Goal: Task Accomplishment & Management: Manage account settings

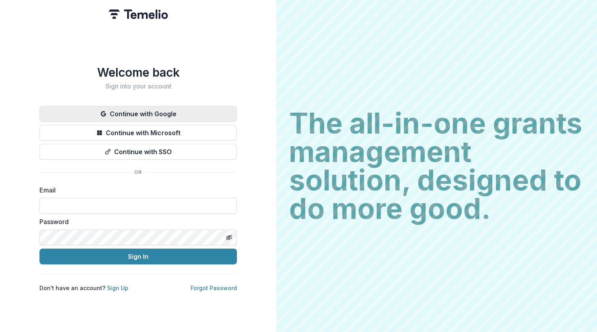
click at [176, 109] on button "Continue with Google" at bounding box center [139, 114] width 198 height 16
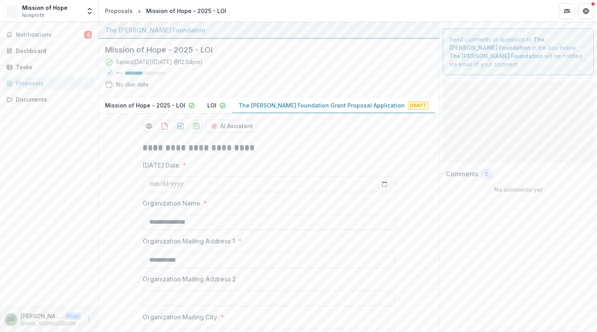
type input "**"
click at [45, 37] on span "Notifications" at bounding box center [50, 35] width 68 height 7
click at [303, 69] on div "Saved a few seconds ago ( Today @ 1:39pm ) 43 % No due date" at bounding box center [262, 75] width 315 height 34
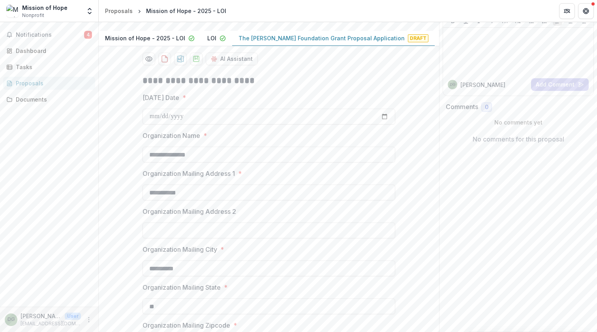
scroll to position [52, 0]
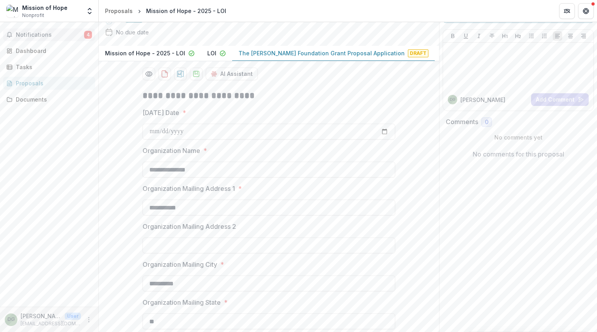
click at [69, 37] on span "Notifications" at bounding box center [50, 35] width 68 height 7
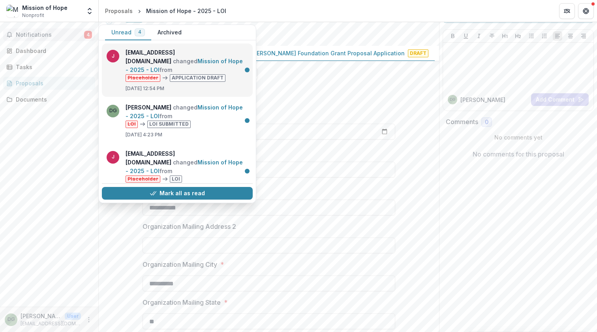
click at [195, 58] on link "Mission of Hope - 2025 - LOI" at bounding box center [184, 65] width 117 height 15
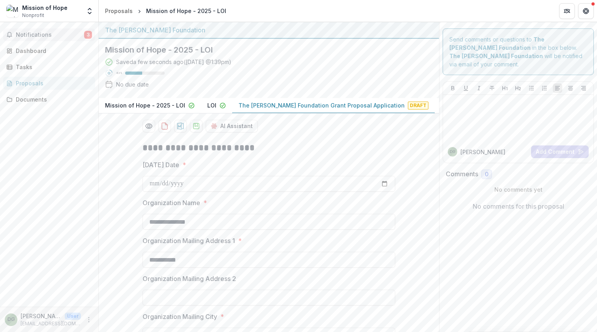
click at [56, 32] on span "Notifications" at bounding box center [50, 35] width 68 height 7
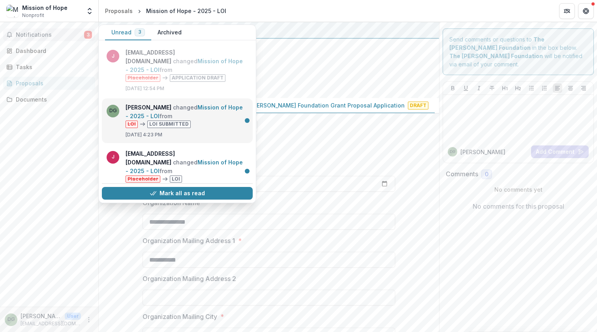
click at [208, 112] on link "Mission of Hope - 2025 - LOI" at bounding box center [184, 111] width 117 height 15
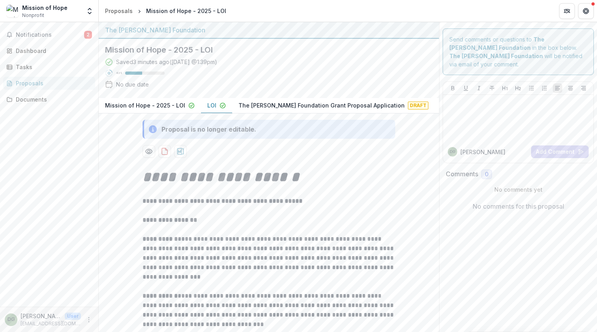
click at [214, 105] on div "LOI" at bounding box center [216, 105] width 19 height 8
click at [273, 108] on p "The Bolick Foundation Grant Proposal Application" at bounding box center [322, 105] width 166 height 8
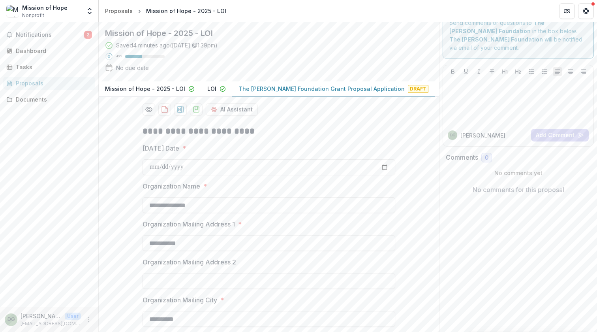
scroll to position [15, 0]
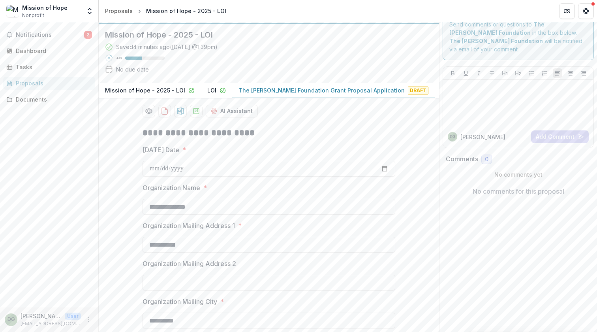
click at [208, 88] on p "LOI" at bounding box center [211, 90] width 9 height 8
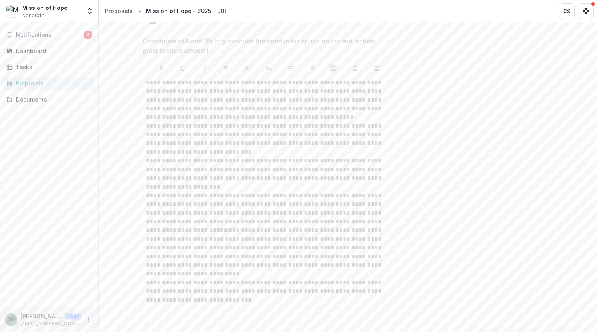
scroll to position [682, 0]
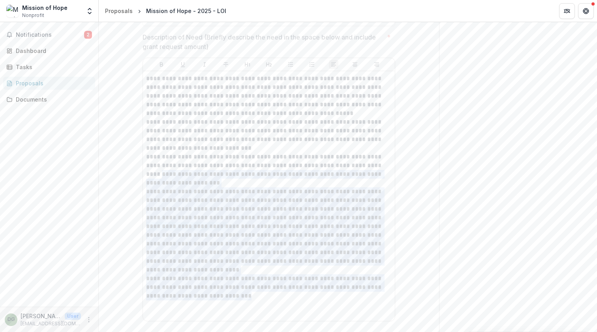
drag, startPoint x: 220, startPoint y: 297, endPoint x: 171, endPoint y: 171, distance: 136.1
click at [171, 171] on div "**********" at bounding box center [269, 195] width 246 height 243
click at [146, 81] on p "**********" at bounding box center [269, 95] width 246 height 43
copy div "**********"
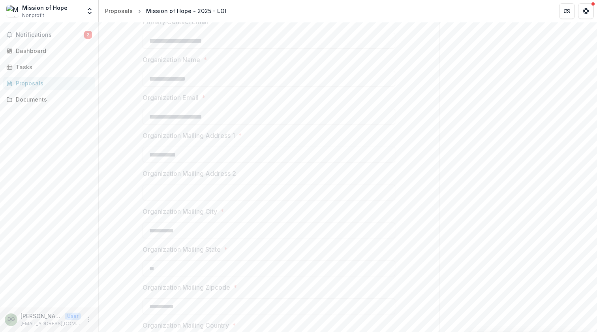
scroll to position [34, 0]
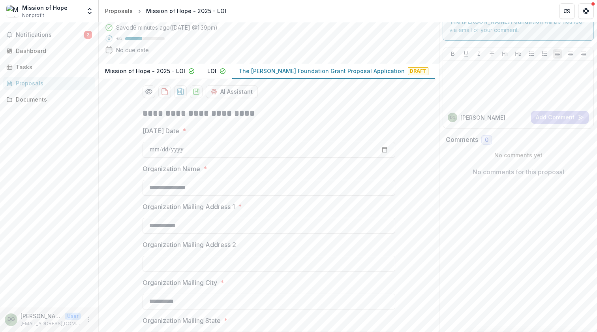
click at [259, 68] on p "The Bolick Foundation Grant Proposal Application" at bounding box center [322, 71] width 166 height 8
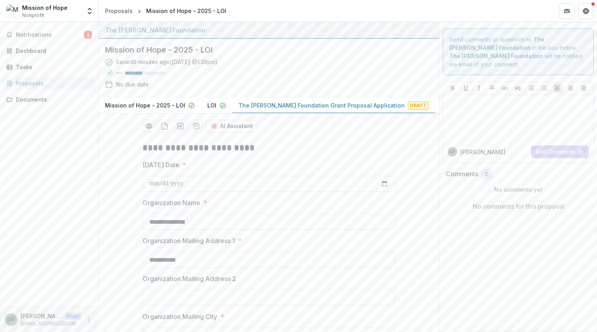
scroll to position [0, 0]
click at [51, 10] on div "Mission of Hope" at bounding box center [44, 8] width 45 height 8
click at [586, 11] on icon "Get Help" at bounding box center [586, 11] width 6 height 6
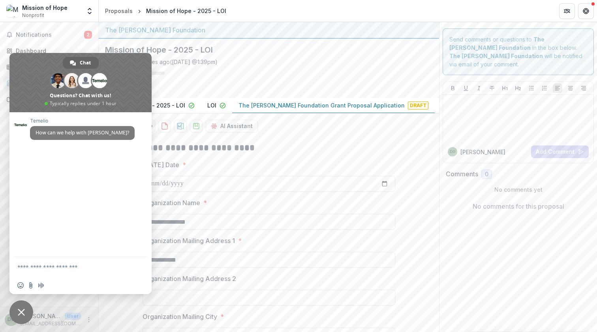
click at [21, 309] on span "Close chat" at bounding box center [21, 312] width 24 height 24
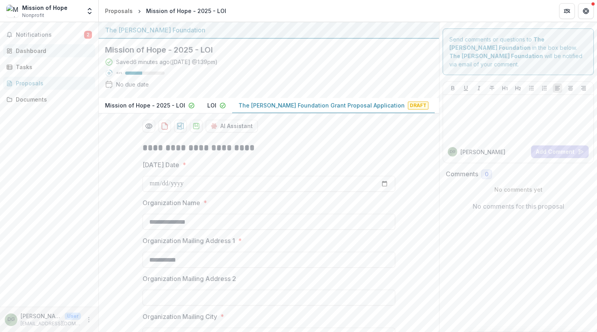
click at [26, 50] on div "Dashboard" at bounding box center [52, 51] width 73 height 8
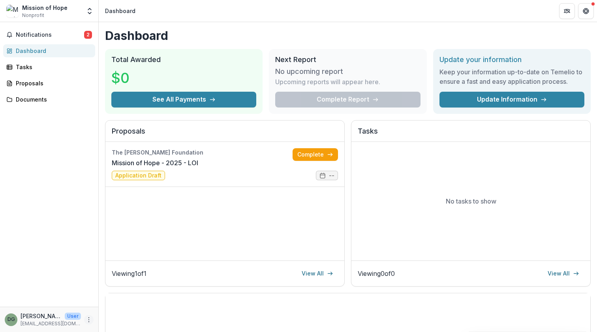
click at [87, 319] on icon "More" at bounding box center [89, 319] width 6 height 6
click at [122, 304] on link "Settings" at bounding box center [141, 302] width 85 height 13
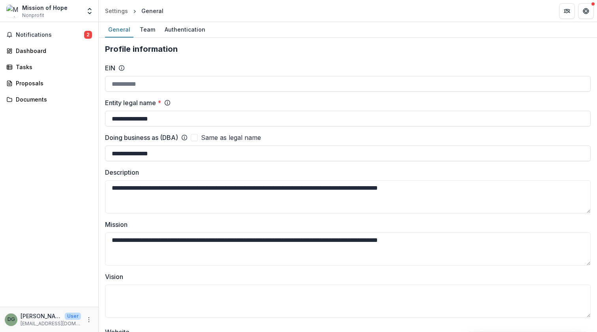
type input "**********"
click at [143, 28] on div "Team" at bounding box center [148, 29] width 22 height 11
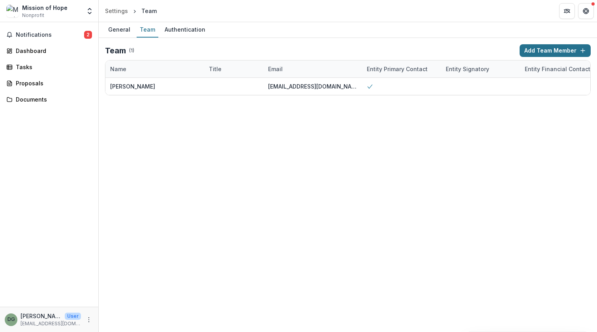
click at [536, 50] on button "Add Team Member" at bounding box center [555, 50] width 71 height 13
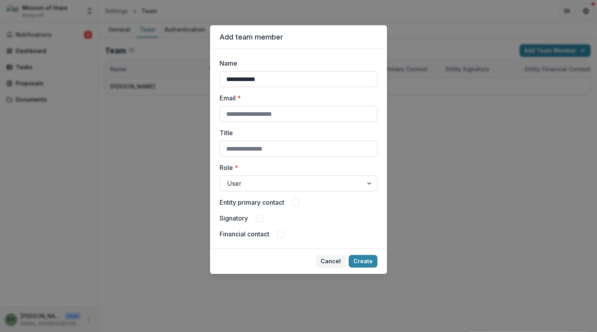
type input "**********"
click at [364, 261] on button "Create" at bounding box center [363, 261] width 29 height 13
type input "**********"
click at [368, 181] on div at bounding box center [370, 183] width 14 height 15
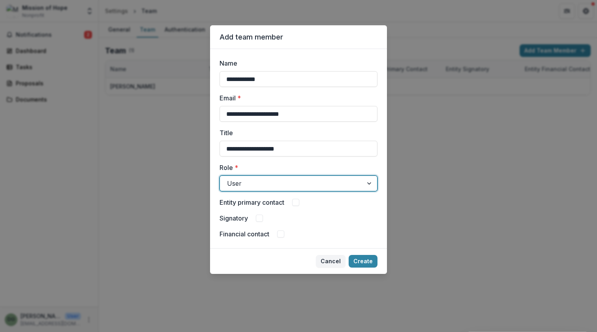
click at [368, 181] on div at bounding box center [370, 183] width 14 height 15
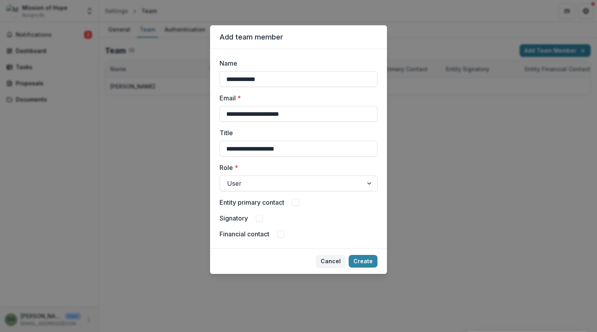
click at [297, 203] on span at bounding box center [295, 202] width 7 height 7
click at [365, 263] on button "Create" at bounding box center [363, 261] width 29 height 13
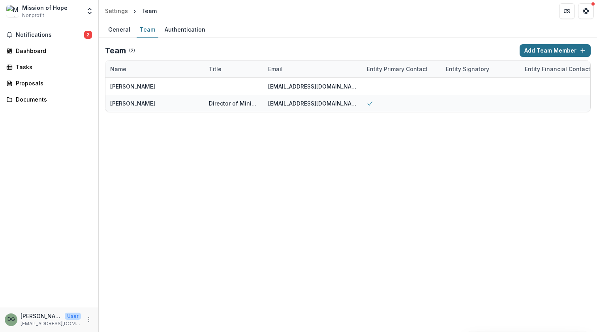
click at [552, 52] on button "Add Team Member" at bounding box center [555, 50] width 71 height 13
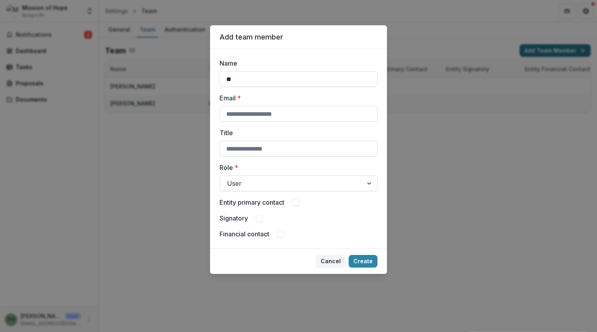
type input "*"
type input "**********"
click at [363, 260] on button "Create" at bounding box center [363, 261] width 29 height 13
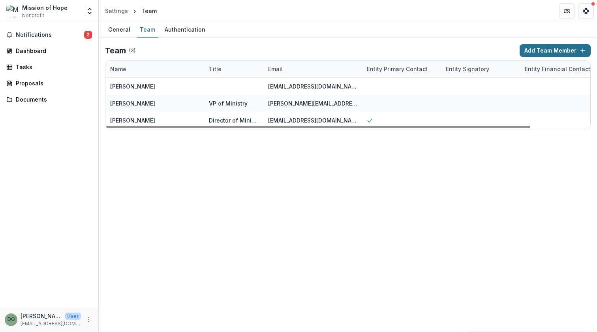
click at [529, 52] on button "Add Team Member" at bounding box center [555, 50] width 71 height 13
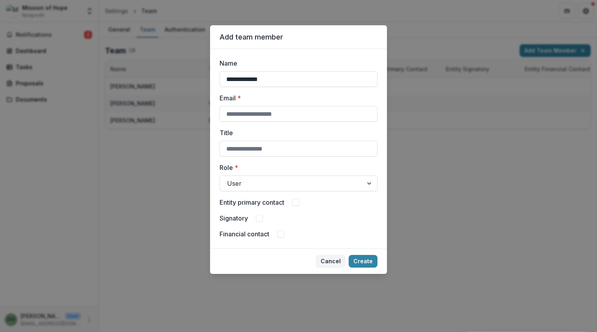
type input "**********"
type input "*"
type input "**********"
click at [254, 184] on div at bounding box center [291, 183] width 129 height 11
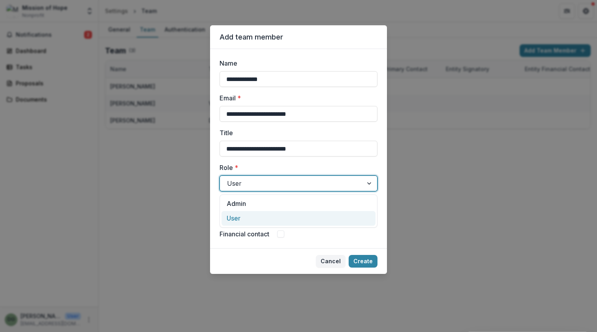
click at [240, 218] on div "User" at bounding box center [299, 218] width 154 height 15
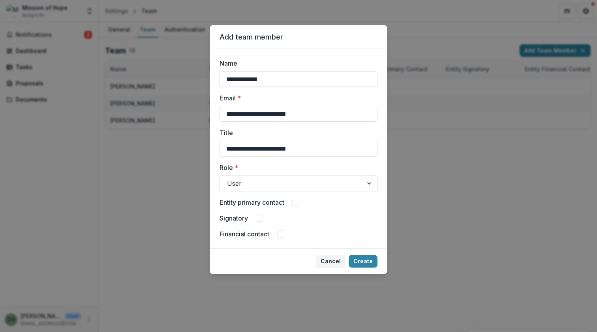
click at [293, 199] on div "Entity primary contact" at bounding box center [299, 202] width 158 height 9
click at [298, 202] on span at bounding box center [295, 202] width 7 height 7
click at [364, 260] on button "Create" at bounding box center [363, 261] width 29 height 13
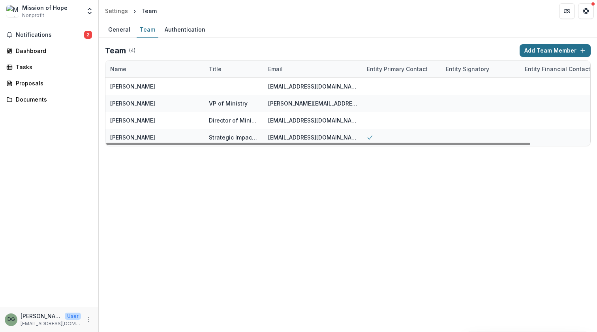
click at [535, 51] on button "Add Team Member" at bounding box center [555, 50] width 71 height 13
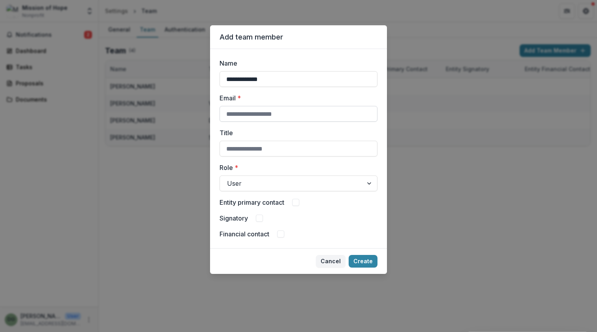
type input "**********"
click at [362, 261] on button "Create" at bounding box center [363, 261] width 29 height 13
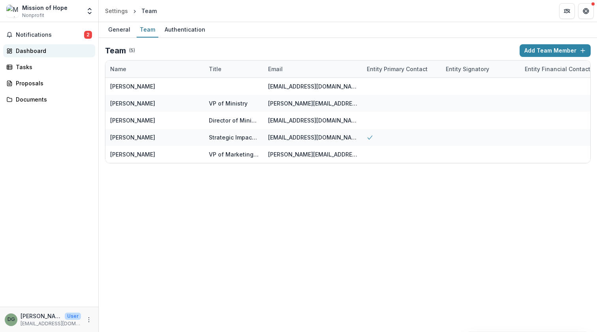
click at [24, 51] on div "Dashboard" at bounding box center [52, 51] width 73 height 8
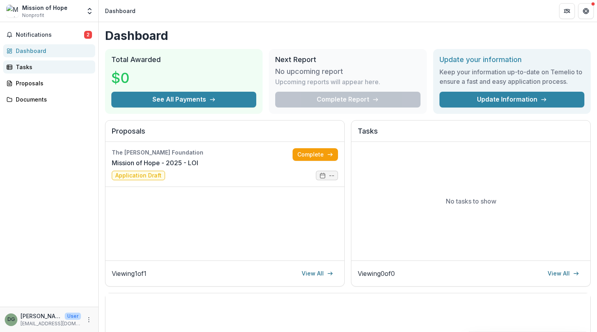
click at [25, 70] on div "Tasks" at bounding box center [52, 67] width 73 height 8
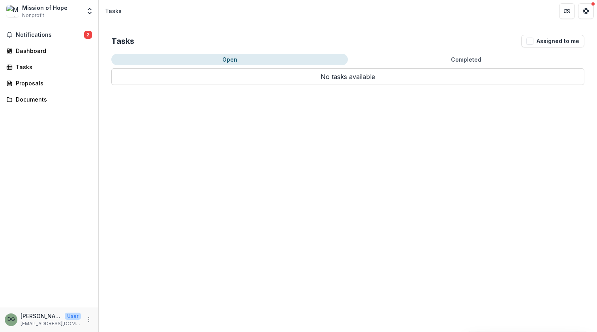
click at [249, 60] on button "Open" at bounding box center [229, 59] width 237 height 11
click at [33, 83] on div "Proposals" at bounding box center [52, 83] width 73 height 8
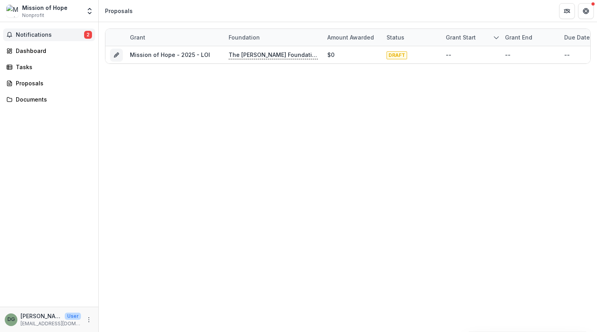
click at [43, 37] on span "Notifications" at bounding box center [50, 35] width 68 height 7
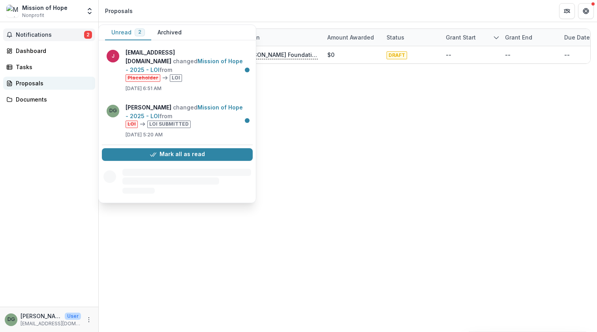
click at [32, 81] on div "Proposals" at bounding box center [52, 83] width 73 height 8
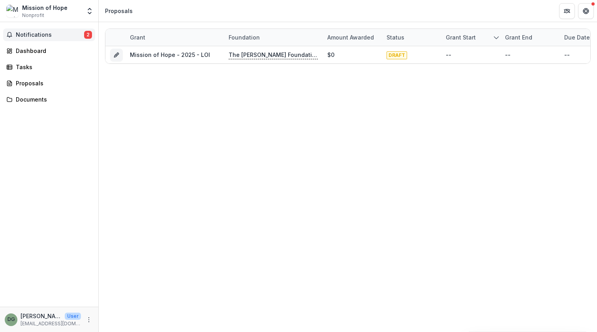
click at [34, 36] on span "Notifications" at bounding box center [50, 35] width 68 height 7
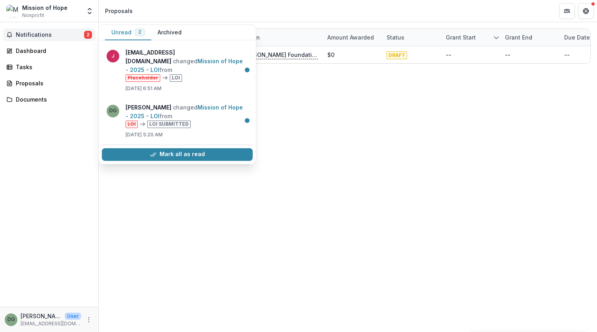
click at [169, 31] on button "Archived" at bounding box center [169, 32] width 37 height 15
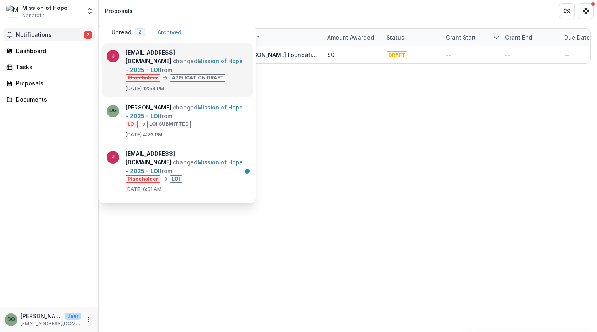
click at [161, 58] on link "Mission of Hope - 2025 - LOI" at bounding box center [184, 65] width 117 height 15
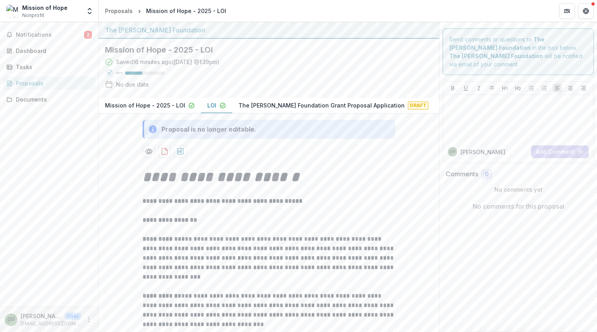
drag, startPoint x: 212, startPoint y: 102, endPoint x: 213, endPoint y: 116, distance: 13.5
click at [212, 102] on p "LOI" at bounding box center [211, 105] width 9 height 8
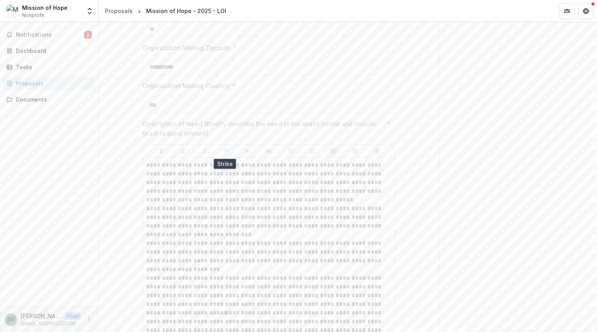
scroll to position [603, 0]
click at [26, 59] on div "Notifications 2 Dashboard Tasks Proposals Documents" at bounding box center [49, 164] width 98 height 284
click at [27, 53] on div "Dashboard" at bounding box center [52, 51] width 73 height 8
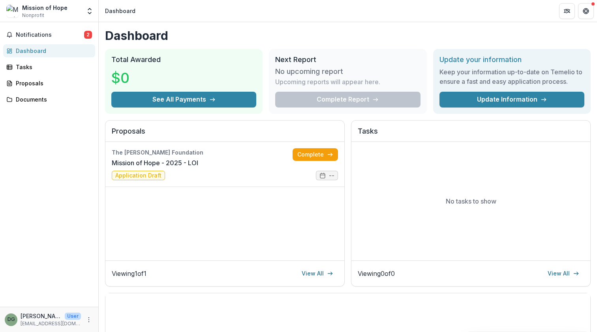
click at [44, 5] on div "Mission of Hope" at bounding box center [44, 8] width 45 height 8
click at [9, 15] on img at bounding box center [12, 11] width 13 height 13
click at [584, 13] on icon "Get Help" at bounding box center [586, 11] width 6 height 6
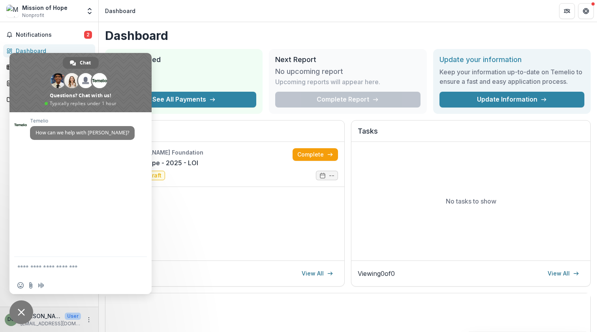
click at [215, 78] on div "$0" at bounding box center [183, 78] width 145 height 28
click at [590, 11] on button "Get Help" at bounding box center [586, 11] width 16 height 16
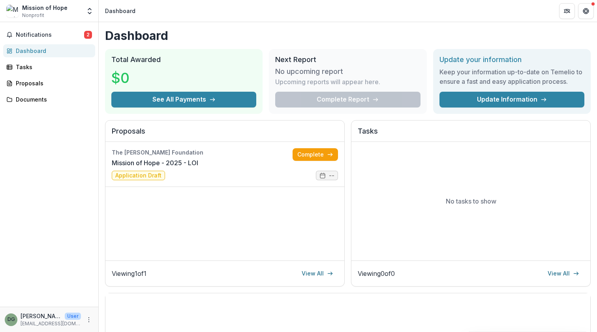
click at [13, 319] on div "DG" at bounding box center [12, 319] width 8 height 5
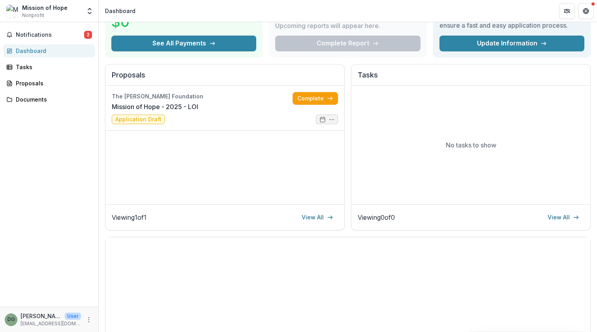
scroll to position [59, 0]
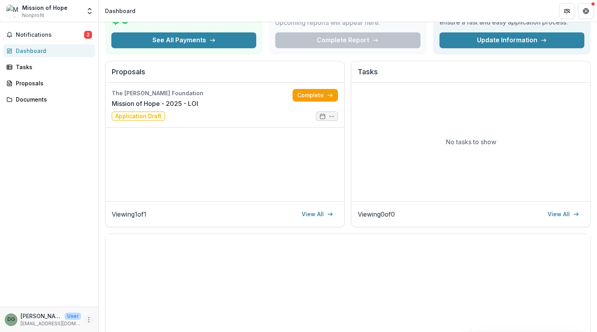
click at [90, 322] on icon "More" at bounding box center [89, 319] width 6 height 6
click at [113, 302] on link "Settings" at bounding box center [141, 302] width 85 height 13
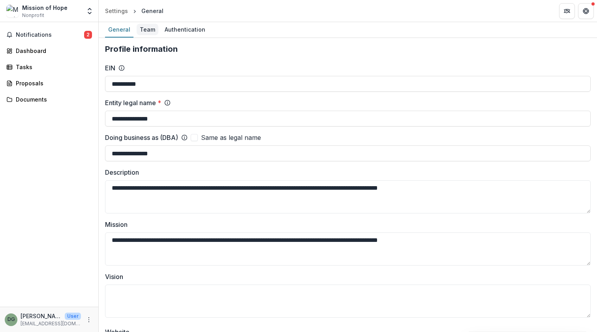
click at [145, 28] on div "Team" at bounding box center [148, 29] width 22 height 11
